Goal: Transaction & Acquisition: Purchase product/service

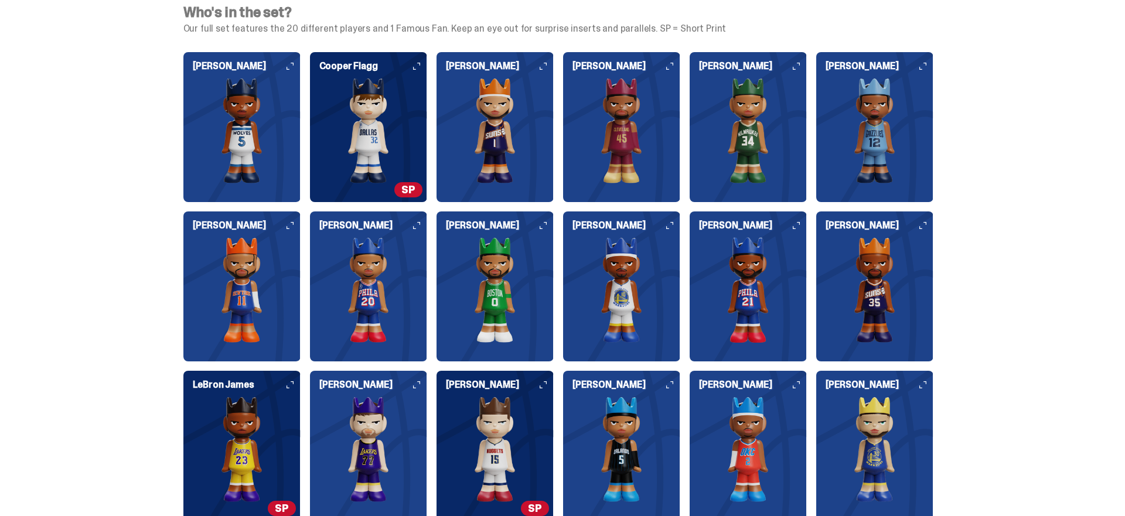
scroll to position [3071, 0]
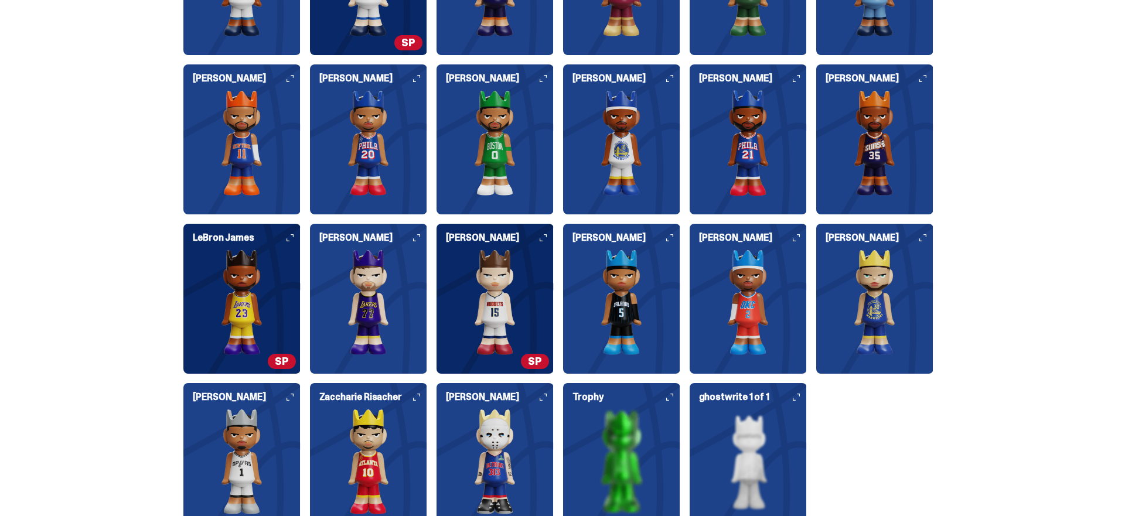
click at [241, 254] on img at bounding box center [241, 303] width 117 height 106
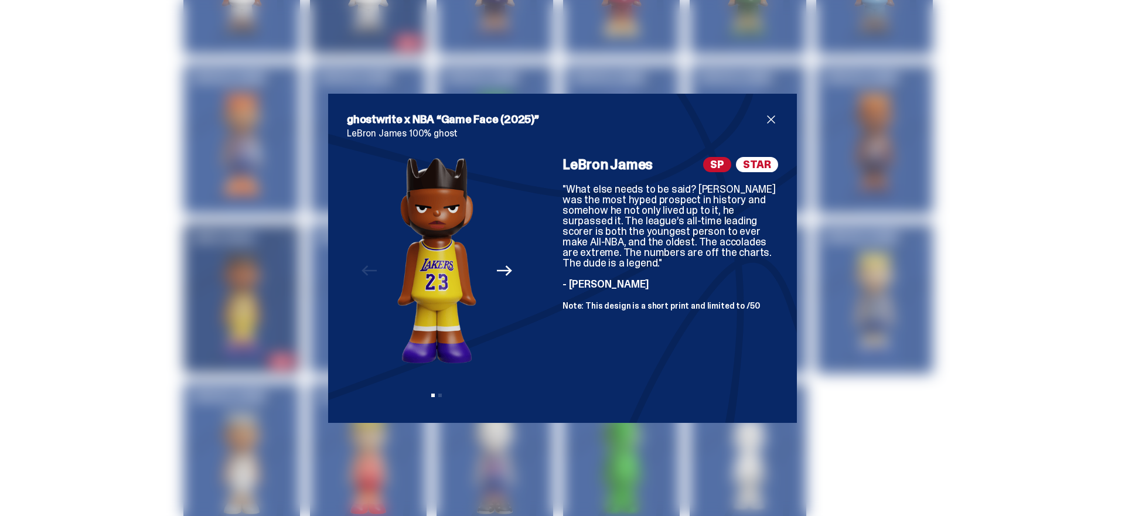
click at [237, 250] on div "ghostwrite x NBA “Game Face (2025)” LeBron James 100% ghost Previous Next View …" at bounding box center [562, 258] width 1125 height 516
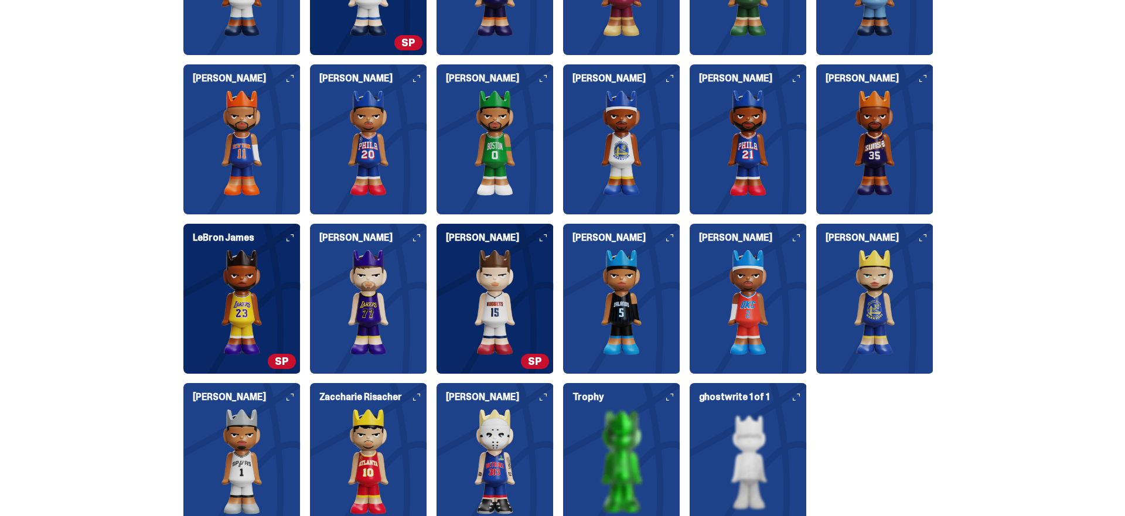
click at [363, 257] on img at bounding box center [368, 303] width 117 height 106
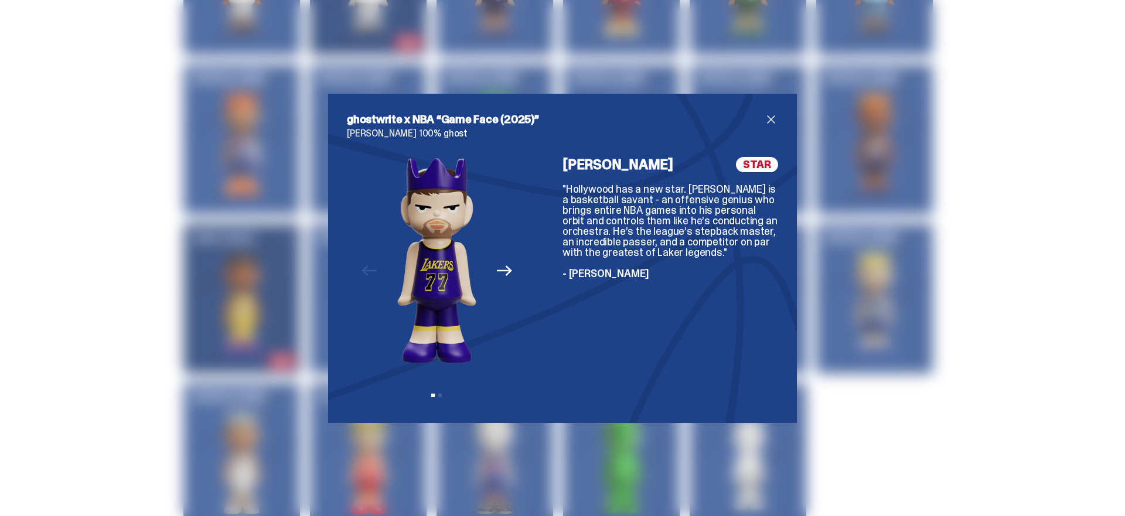
click at [275, 255] on div "ghostwrite x NBA “Game Face (2025)” Luka Dončić 100% ghost Previous Next View s…" at bounding box center [562, 258] width 1125 height 516
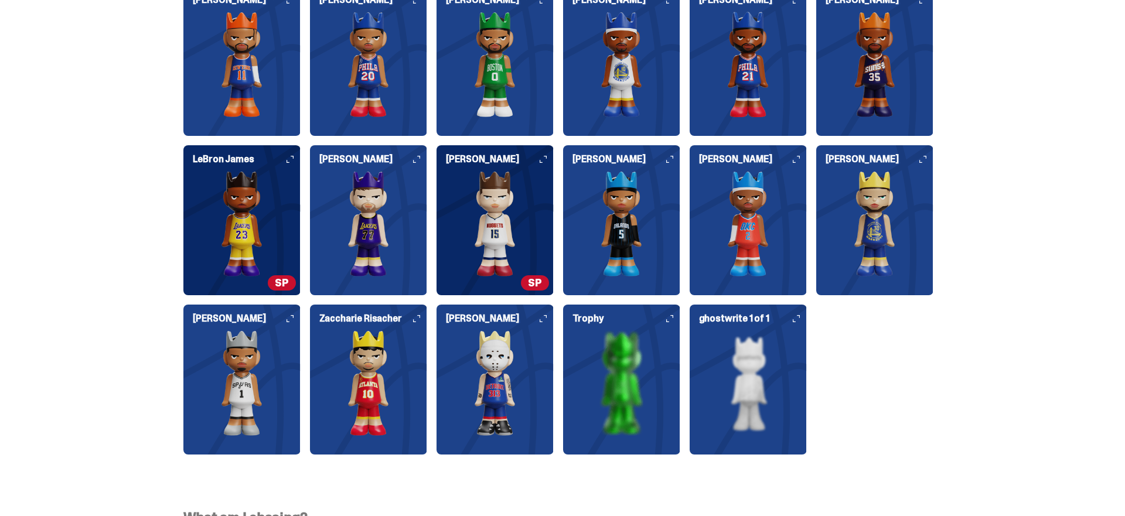
scroll to position [3150, 0]
click at [365, 343] on img at bounding box center [368, 383] width 117 height 106
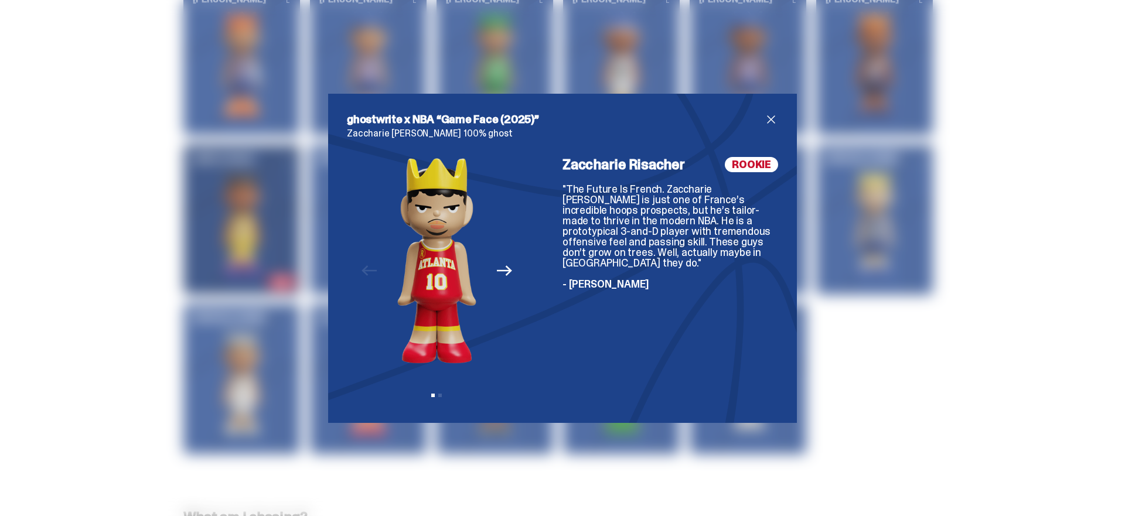
click at [284, 329] on div "ghostwrite x NBA “Game Face (2025)” Zaccharie Risacher 100% ghost Previous Next…" at bounding box center [562, 258] width 1125 height 516
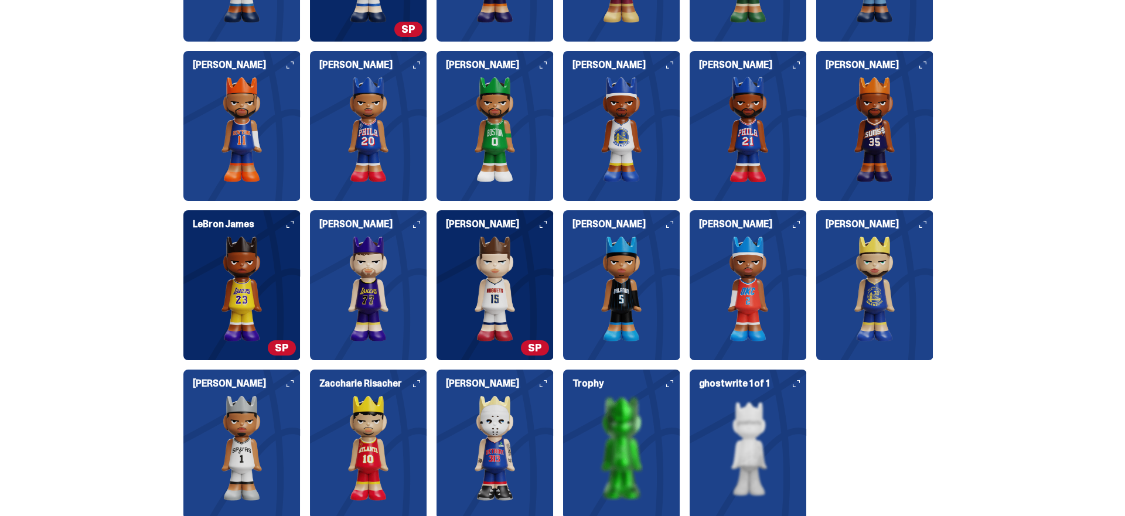
scroll to position [3088, 0]
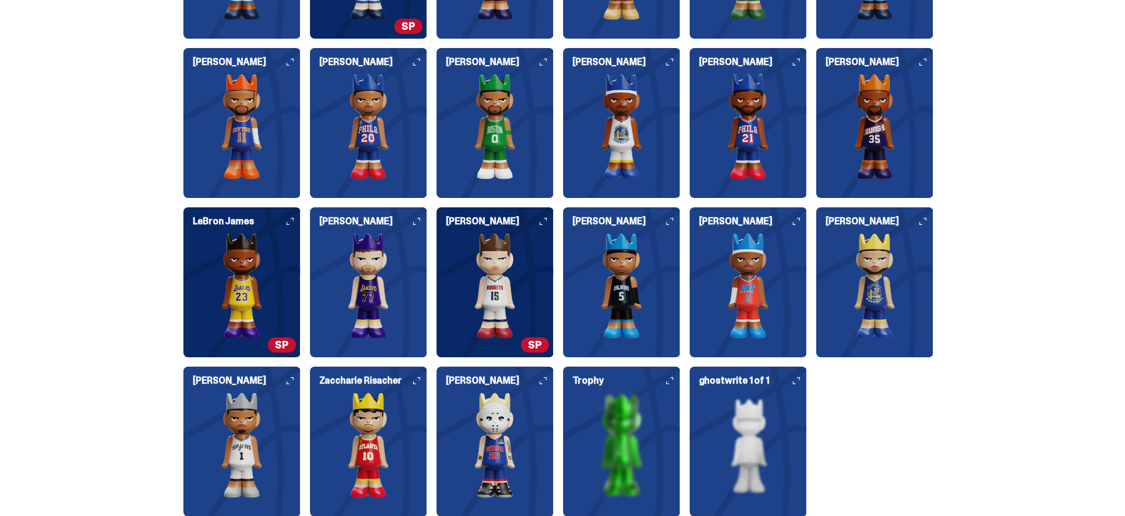
click at [484, 324] on img at bounding box center [495, 286] width 117 height 106
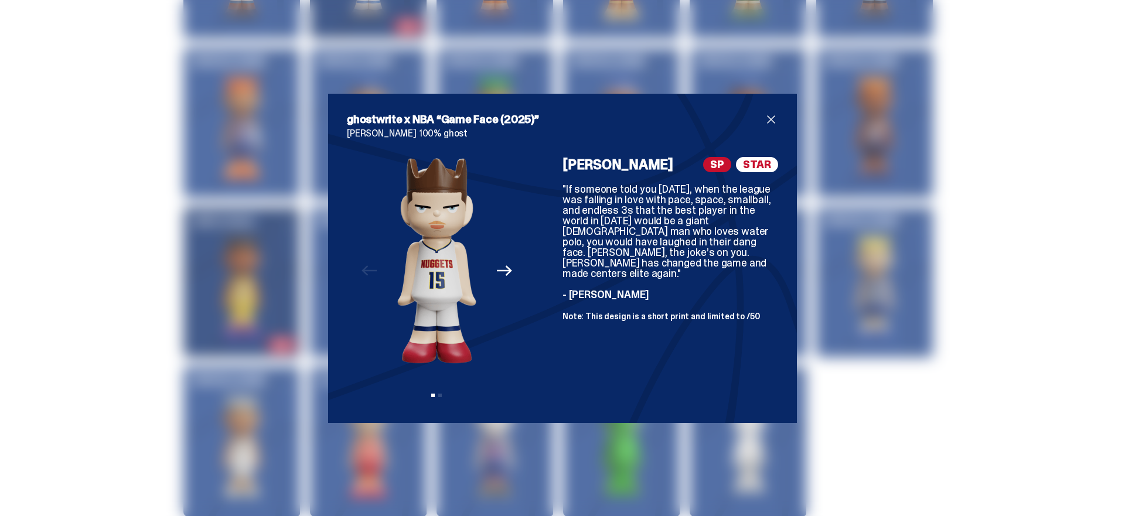
click at [268, 294] on div "ghostwrite x NBA “Game Face (2025)” Nikola Jokić 100% ghost Previous Next View …" at bounding box center [562, 258] width 1125 height 516
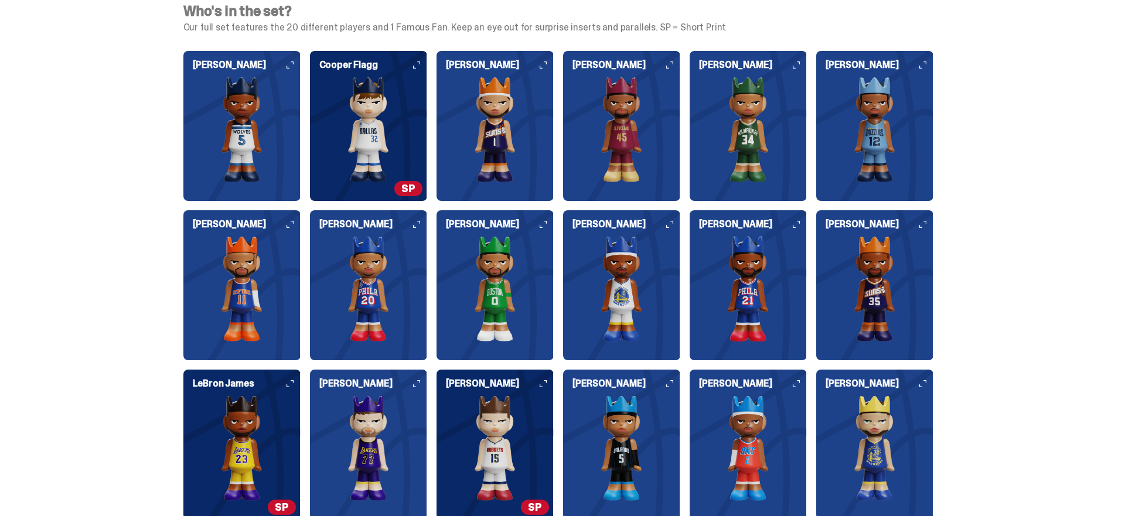
scroll to position [2924, 0]
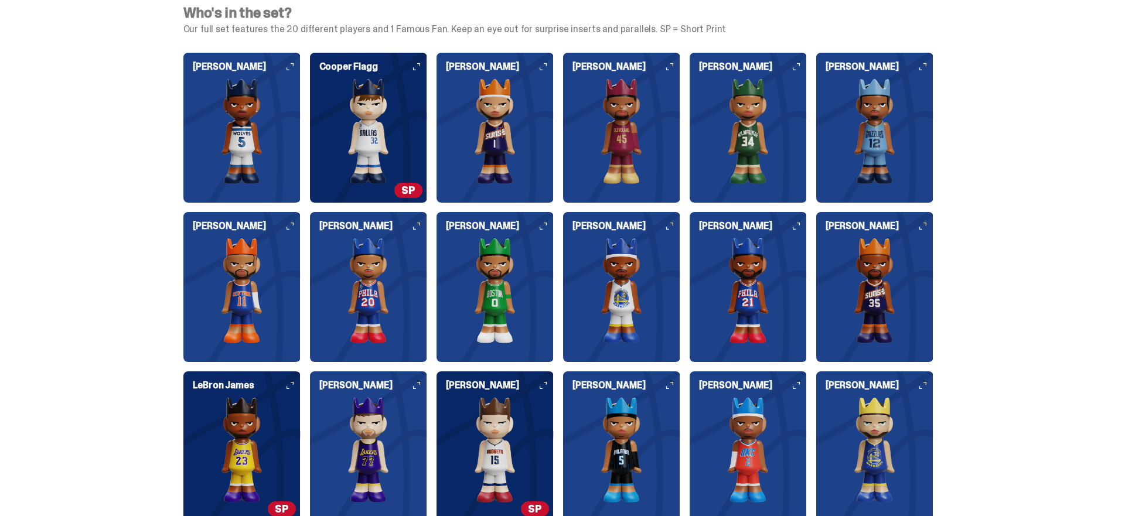
click at [366, 166] on img at bounding box center [368, 132] width 117 height 106
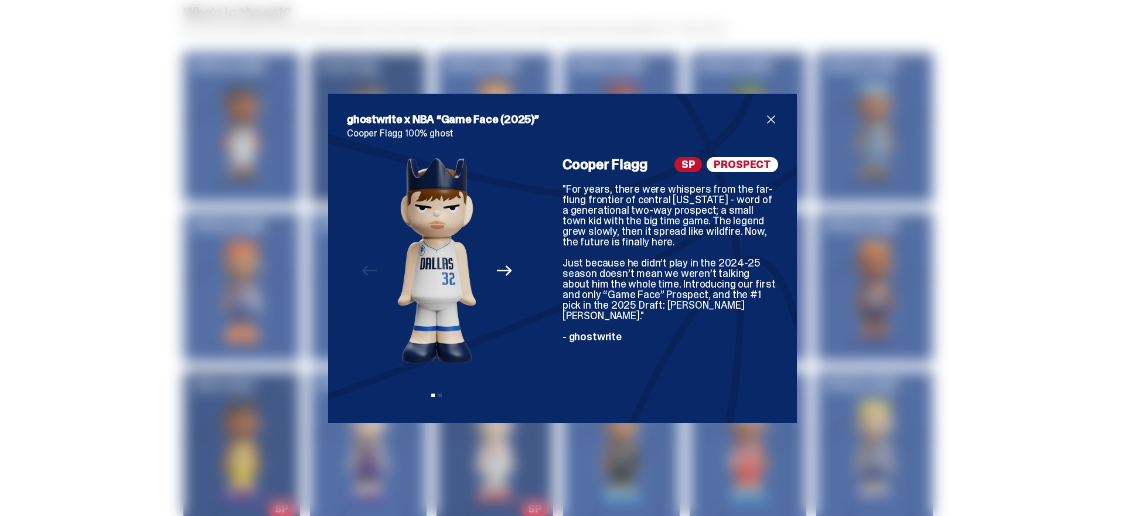
click at [307, 175] on div "ghostwrite x NBA “Game Face (2025)” Cooper Flagg 100% ghost Previous Next View …" at bounding box center [562, 258] width 1125 height 516
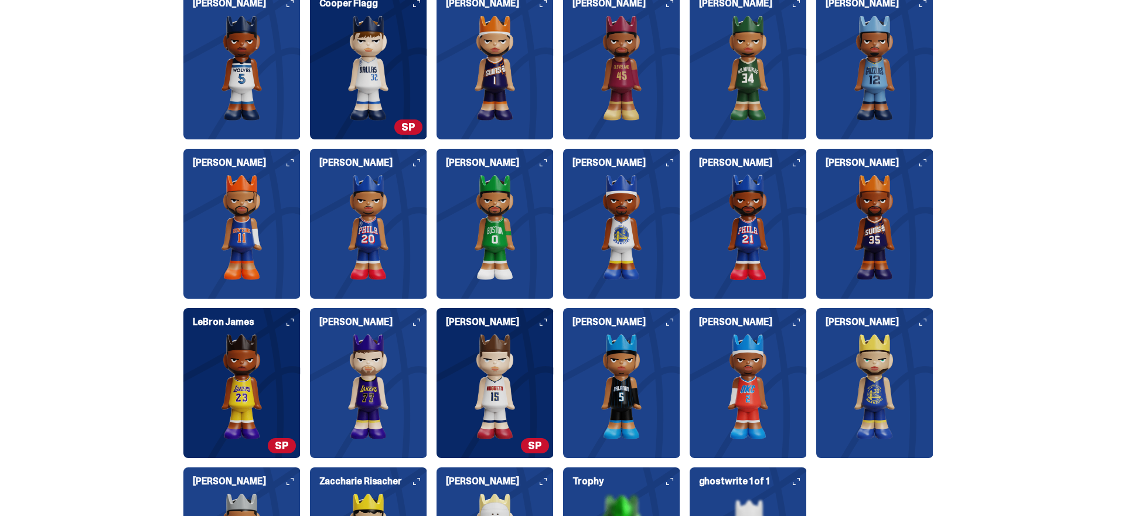
scroll to position [3003, 0]
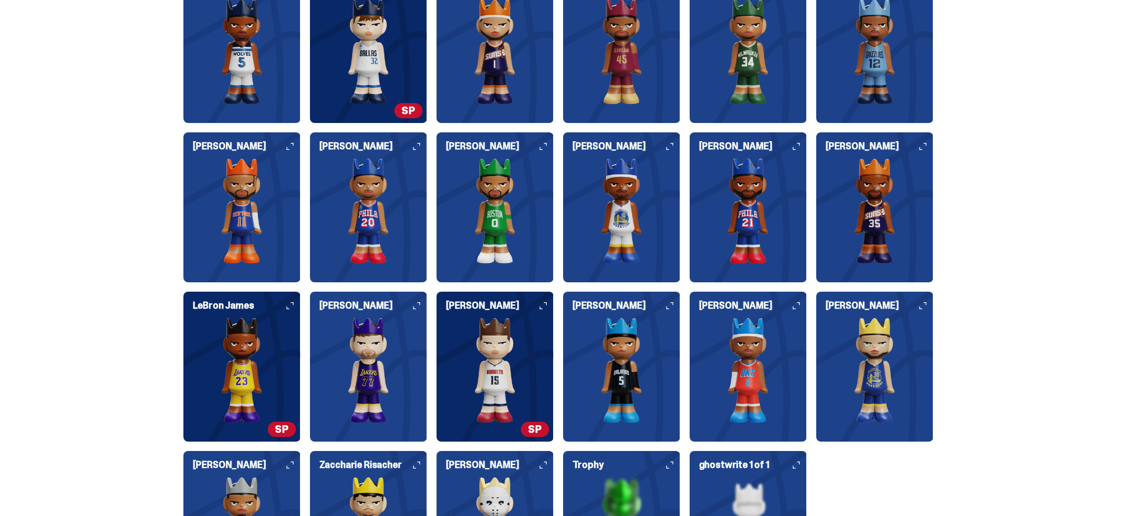
click at [270, 345] on img at bounding box center [241, 371] width 117 height 106
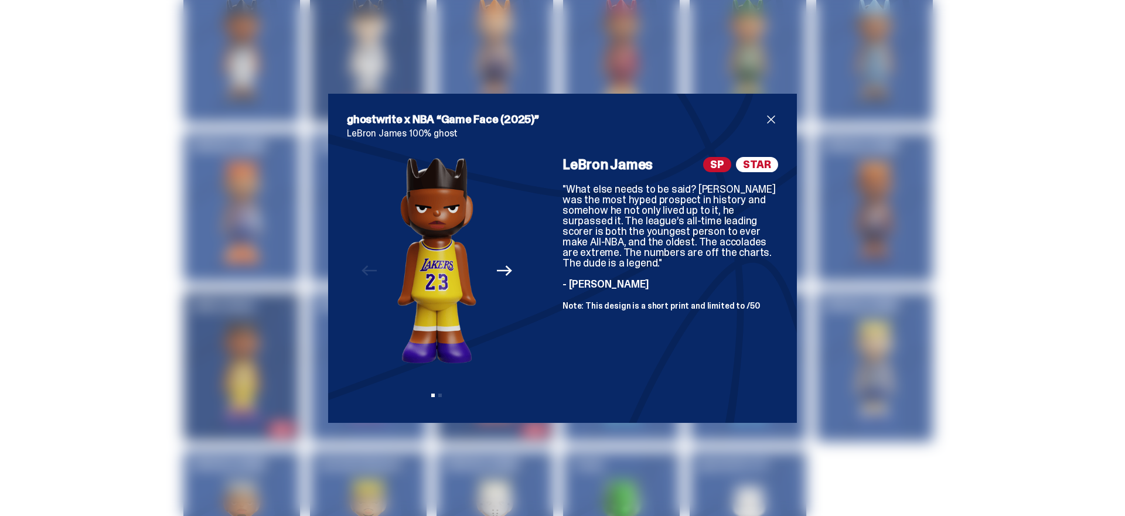
click at [240, 334] on div "ghostwrite x NBA “Game Face (2025)” LeBron James 100% ghost Previous Next View …" at bounding box center [562, 258] width 1125 height 516
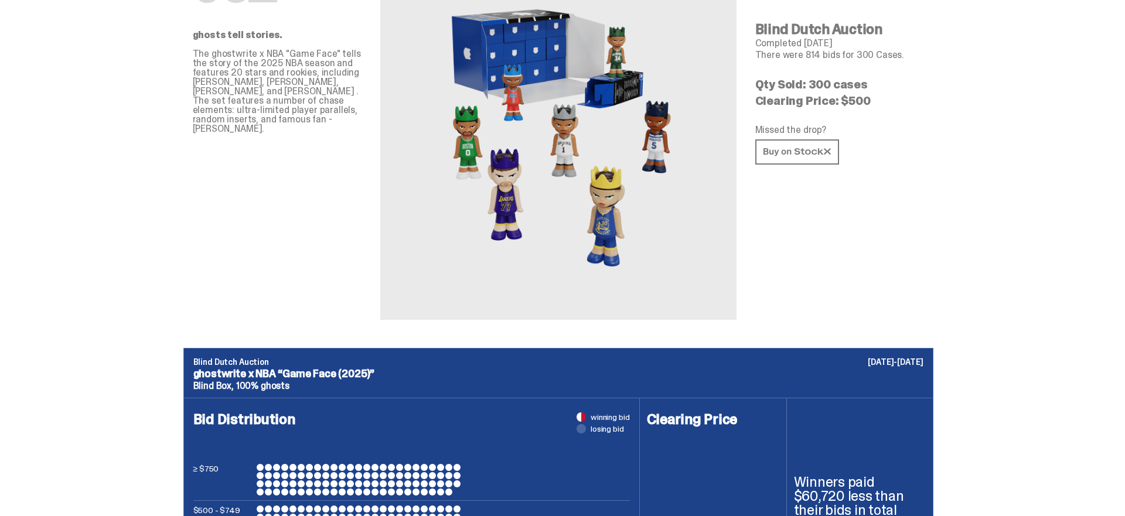
scroll to position [0, 0]
